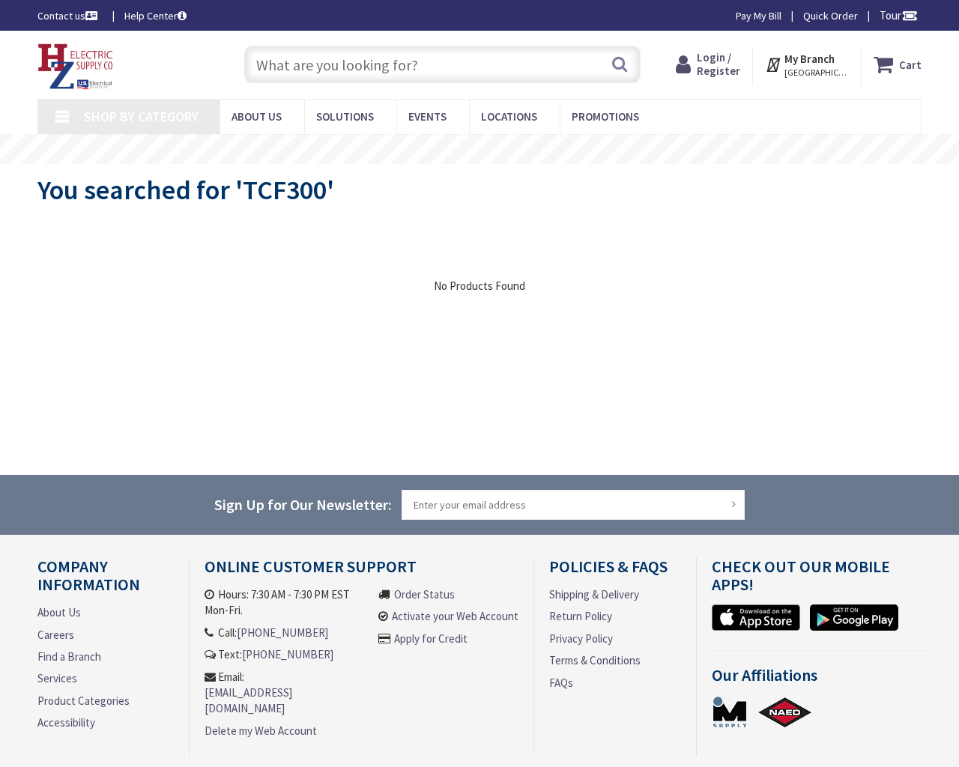
type input "Lone Tree Wy, Antioch, CA 94531, USA"
